Goal: Information Seeking & Learning: Learn about a topic

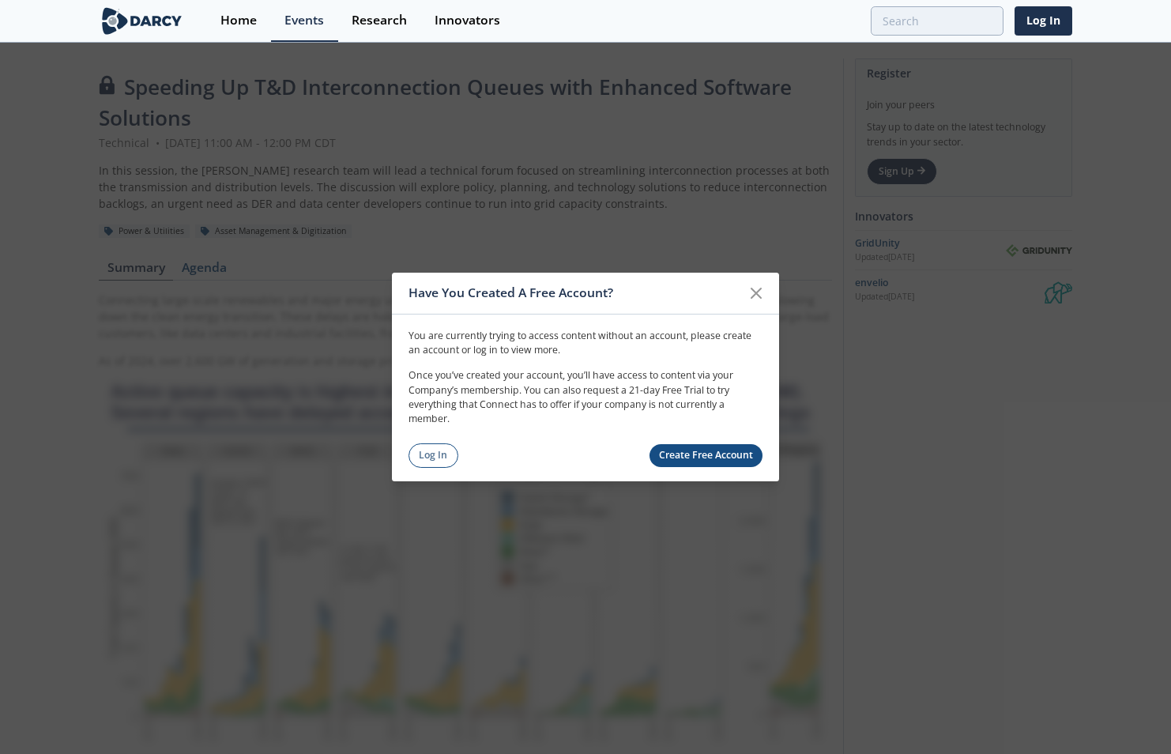
drag, startPoint x: 444, startPoint y: 455, endPoint x: 1108, endPoint y: 211, distance: 707.3
click at [444, 455] on link "Log In" at bounding box center [434, 455] width 50 height 24
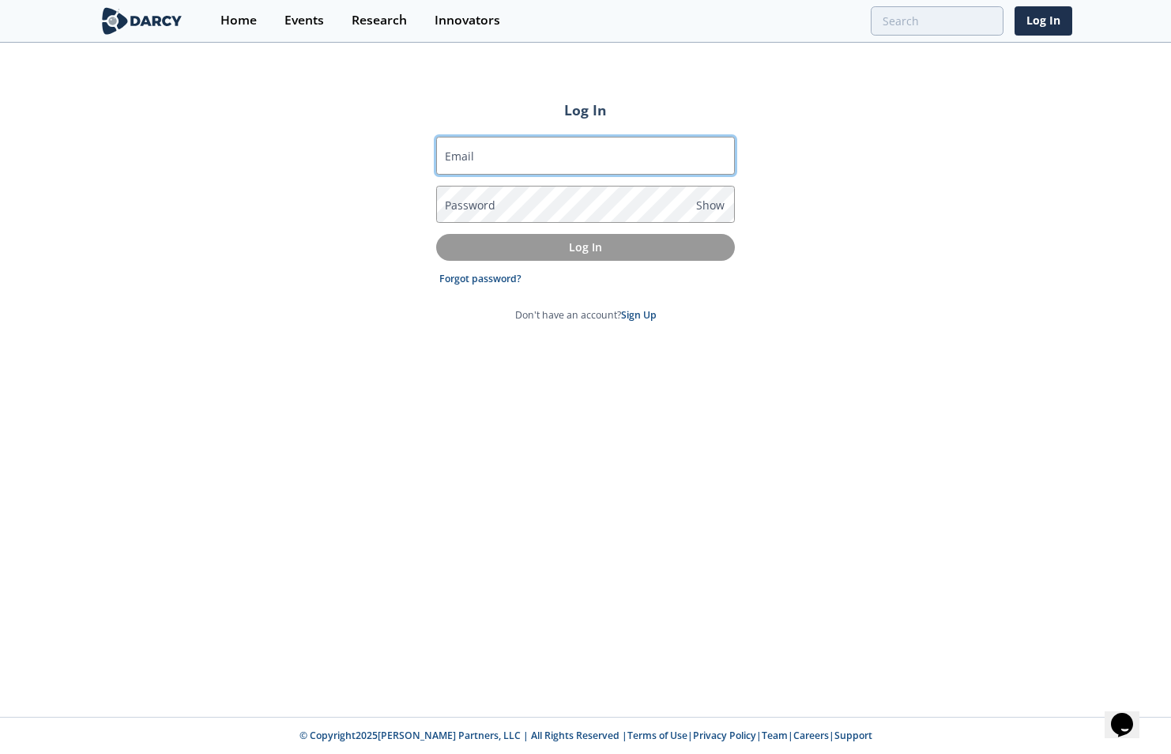
click at [578, 164] on input "Email" at bounding box center [585, 156] width 299 height 38
type input "[PERSON_NAME][EMAIL_ADDRESS][PERSON_NAME][DOMAIN_NAME]"
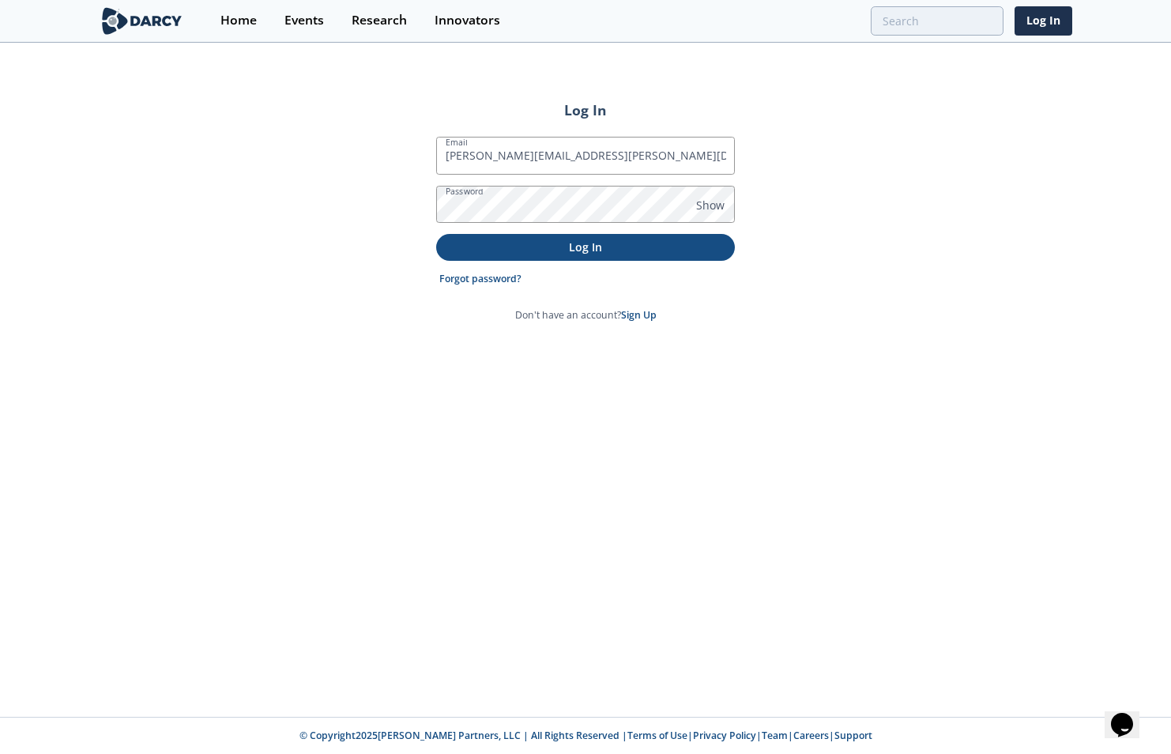
click at [588, 235] on button "Log In" at bounding box center [585, 247] width 299 height 26
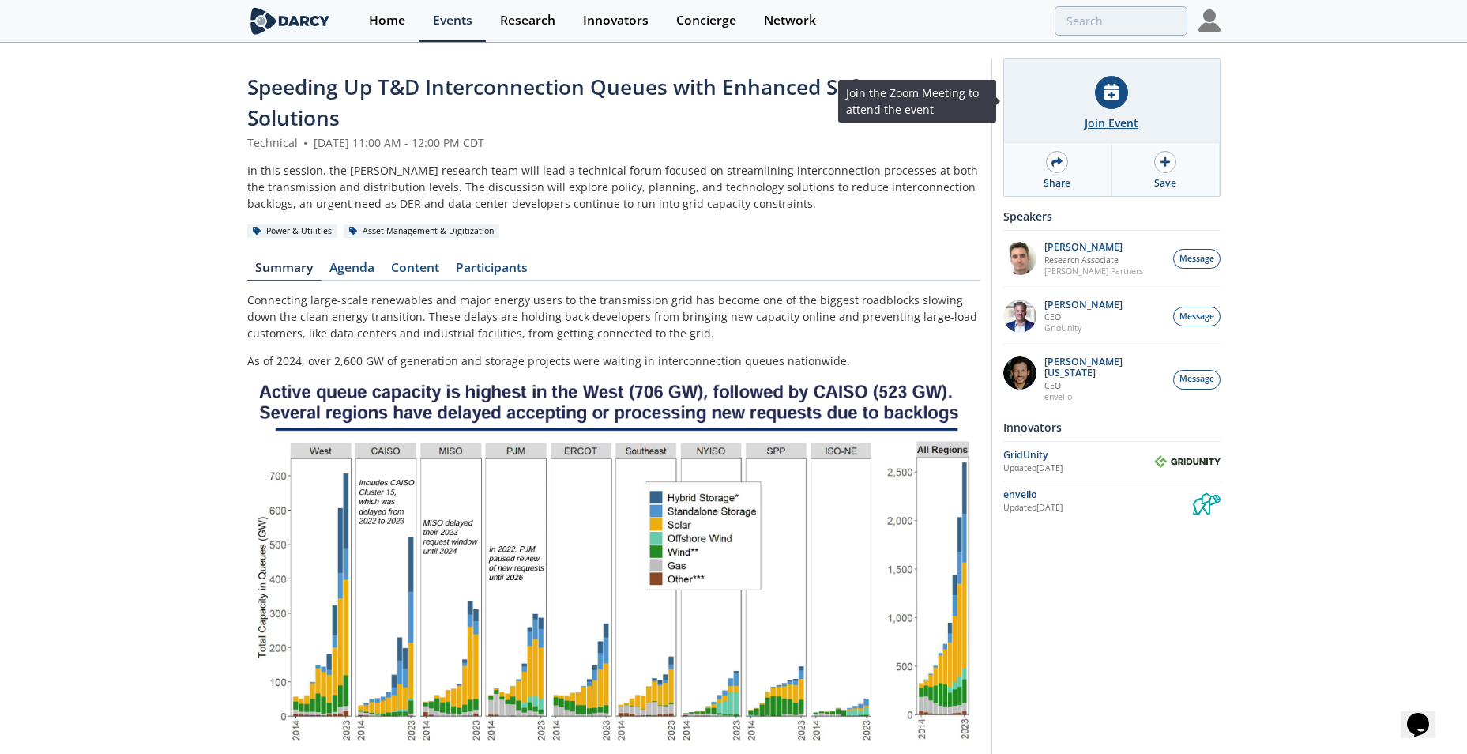
click at [1124, 93] on div at bounding box center [1111, 92] width 33 height 33
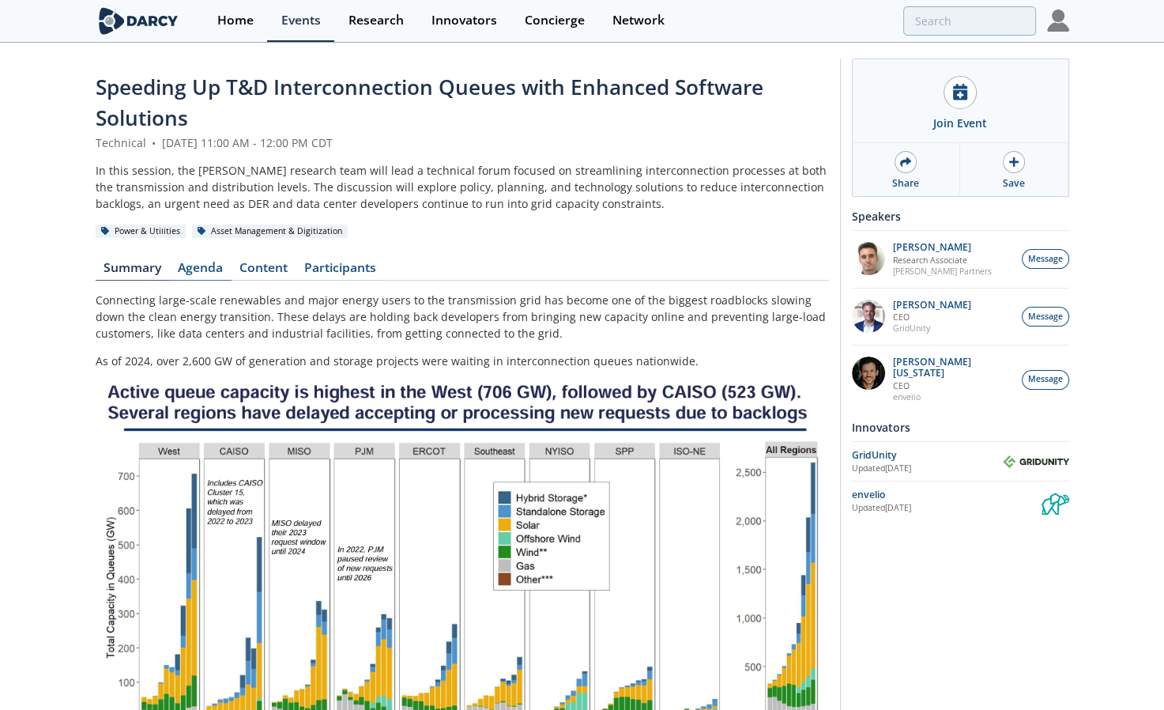
click at [192, 270] on link "Agenda" at bounding box center [201, 271] width 62 height 19
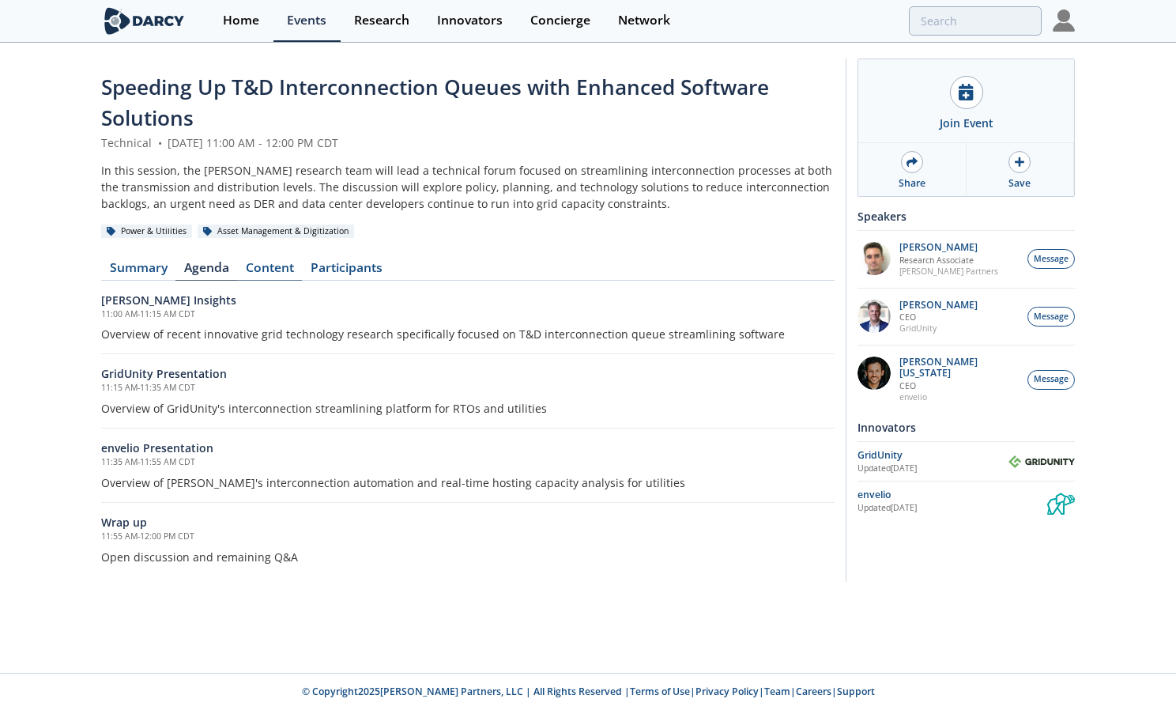
click at [275, 262] on link "Content" at bounding box center [269, 271] width 65 height 19
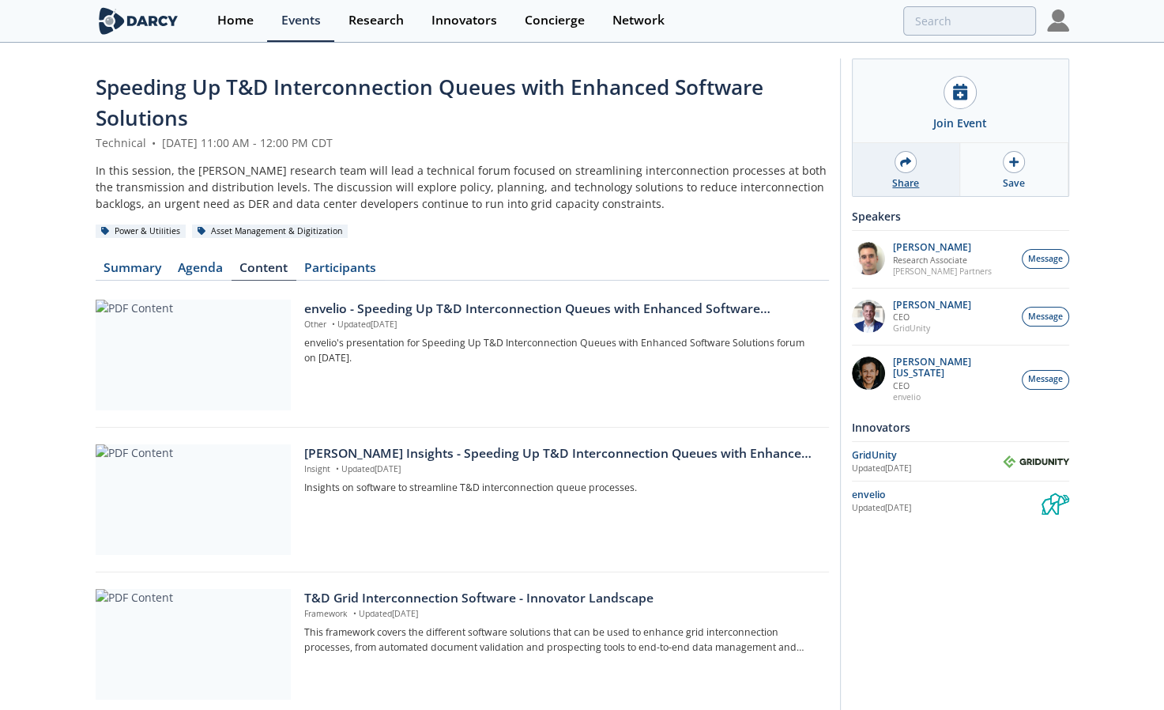
click at [896, 164] on div at bounding box center [906, 162] width 22 height 22
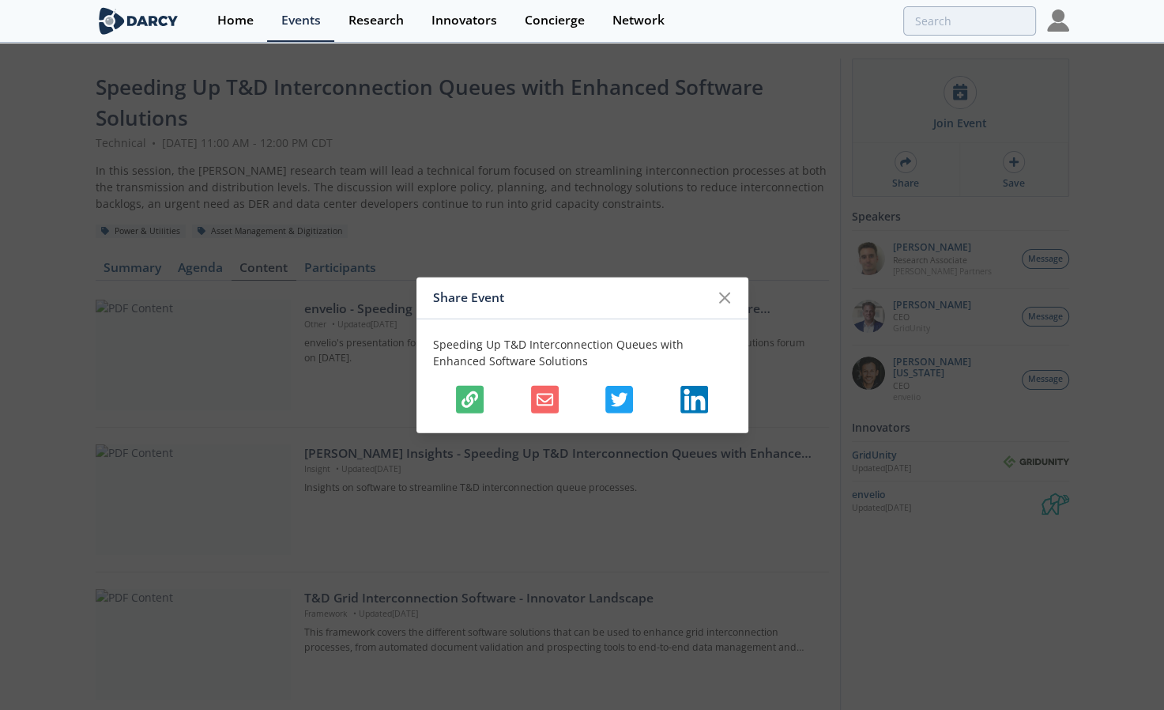
click at [466, 394] on icon "button" at bounding box center [469, 399] width 17 height 17
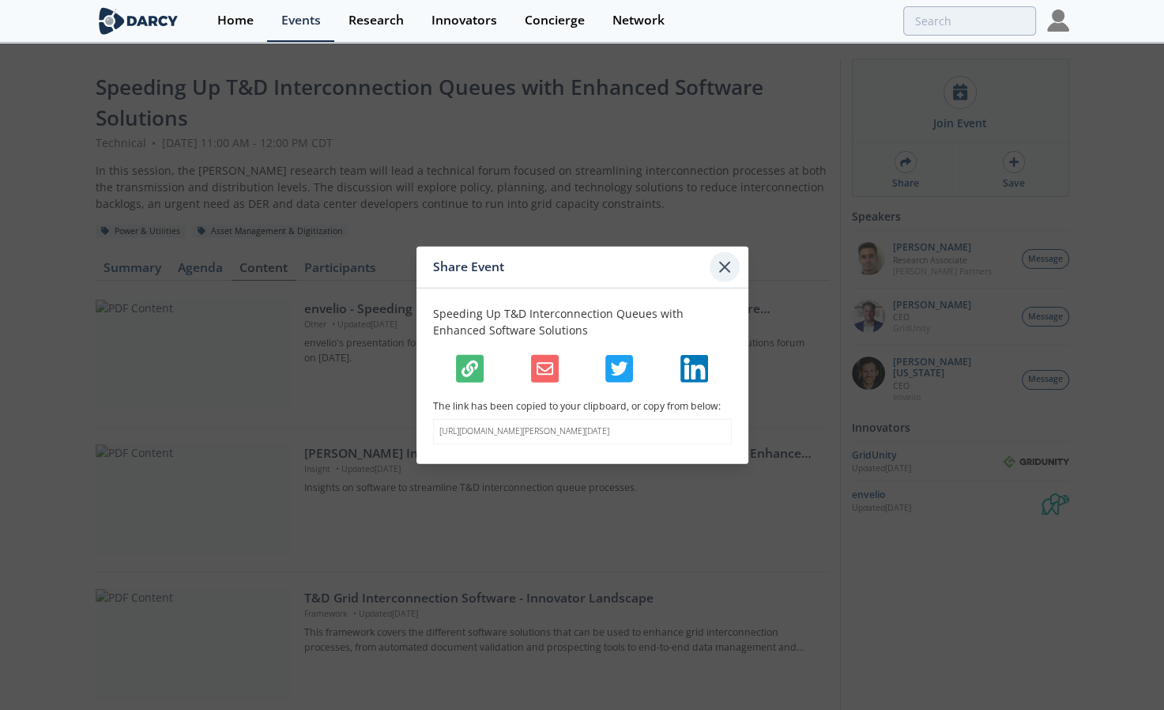
click at [725, 262] on icon at bounding box center [724, 266] width 9 height 9
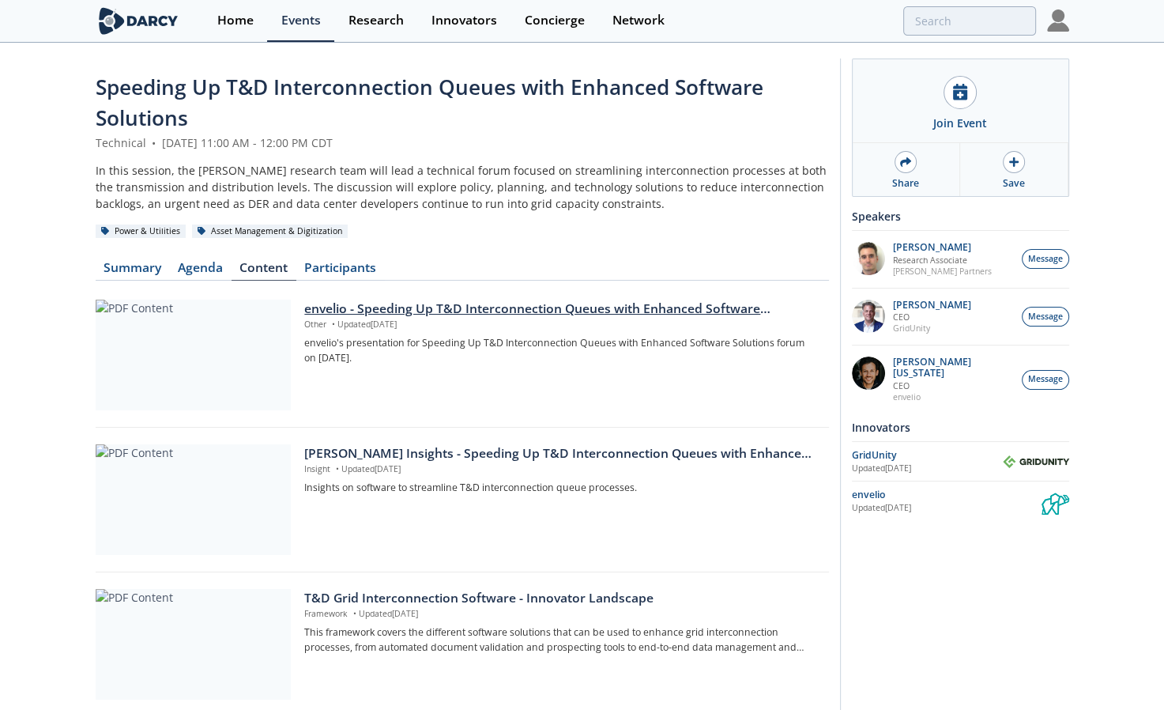
click at [425, 320] on p "Other • Updated [DATE]" at bounding box center [560, 324] width 513 height 13
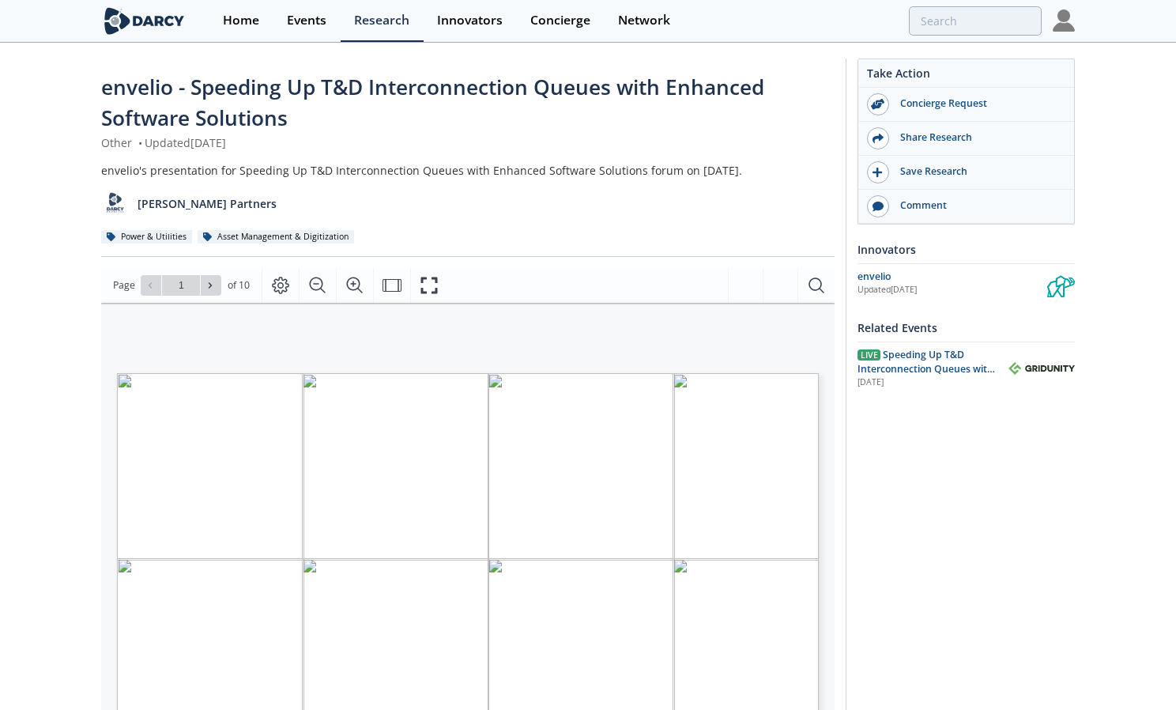
type input "2"
type input "3"
type input "4"
type input "5"
type input "3"
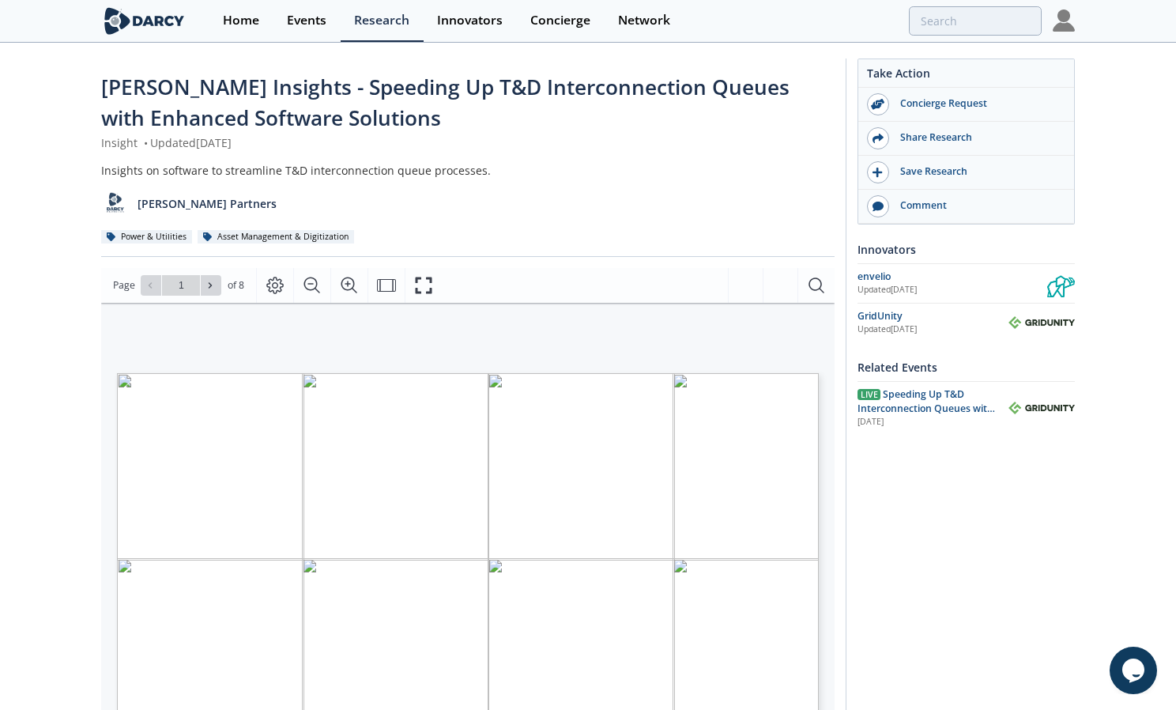
type input "2"
type input "3"
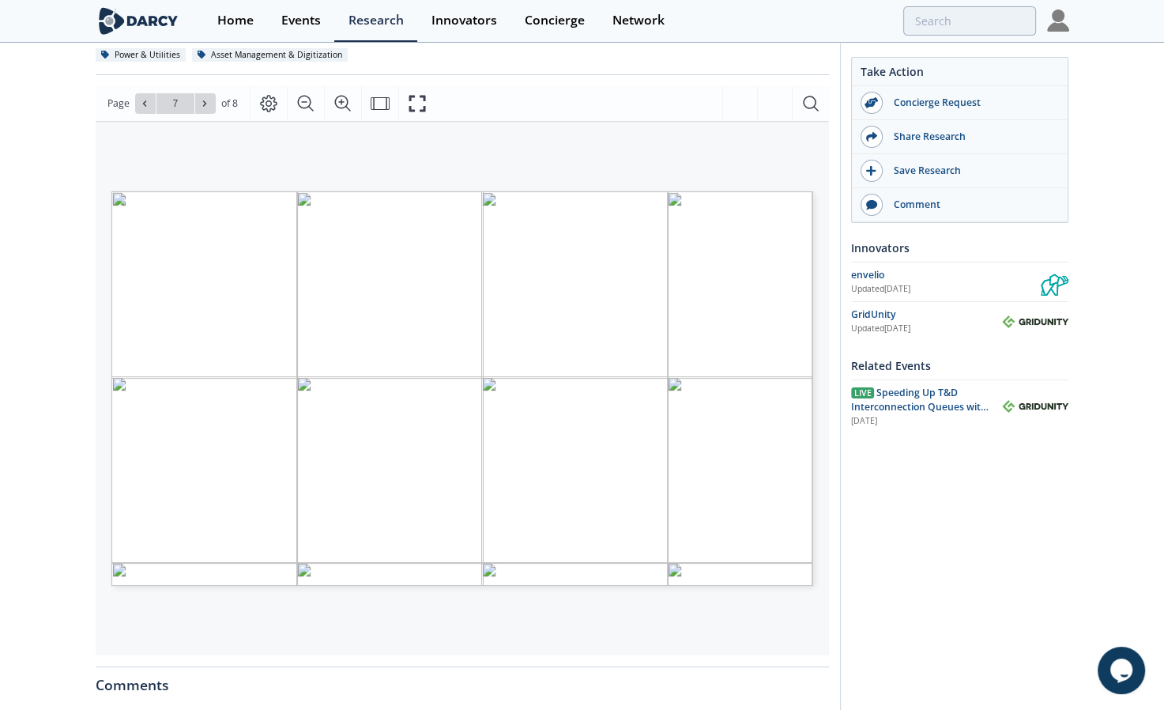
scroll to position [183, 0]
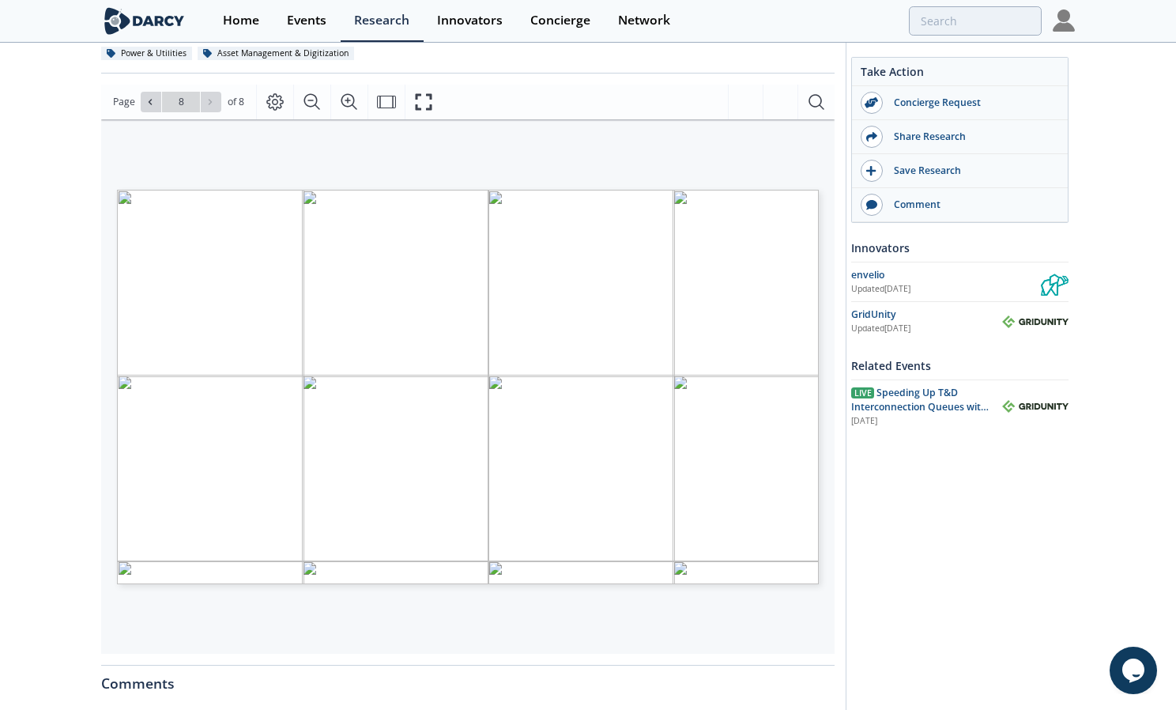
type input "7"
